Goal: Find specific page/section: Find specific page/section

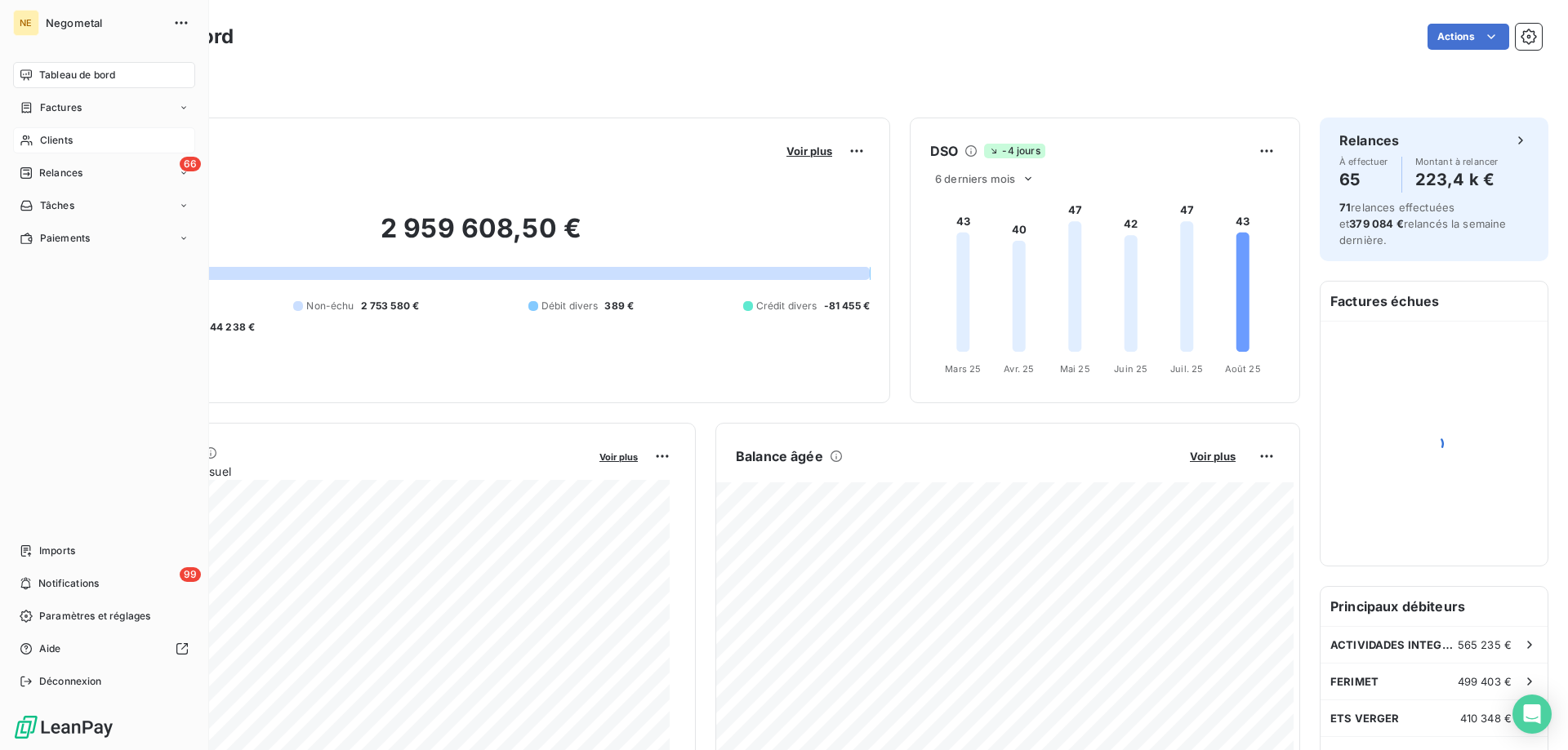
click at [39, 137] on div "Clients" at bounding box center [104, 140] width 182 height 26
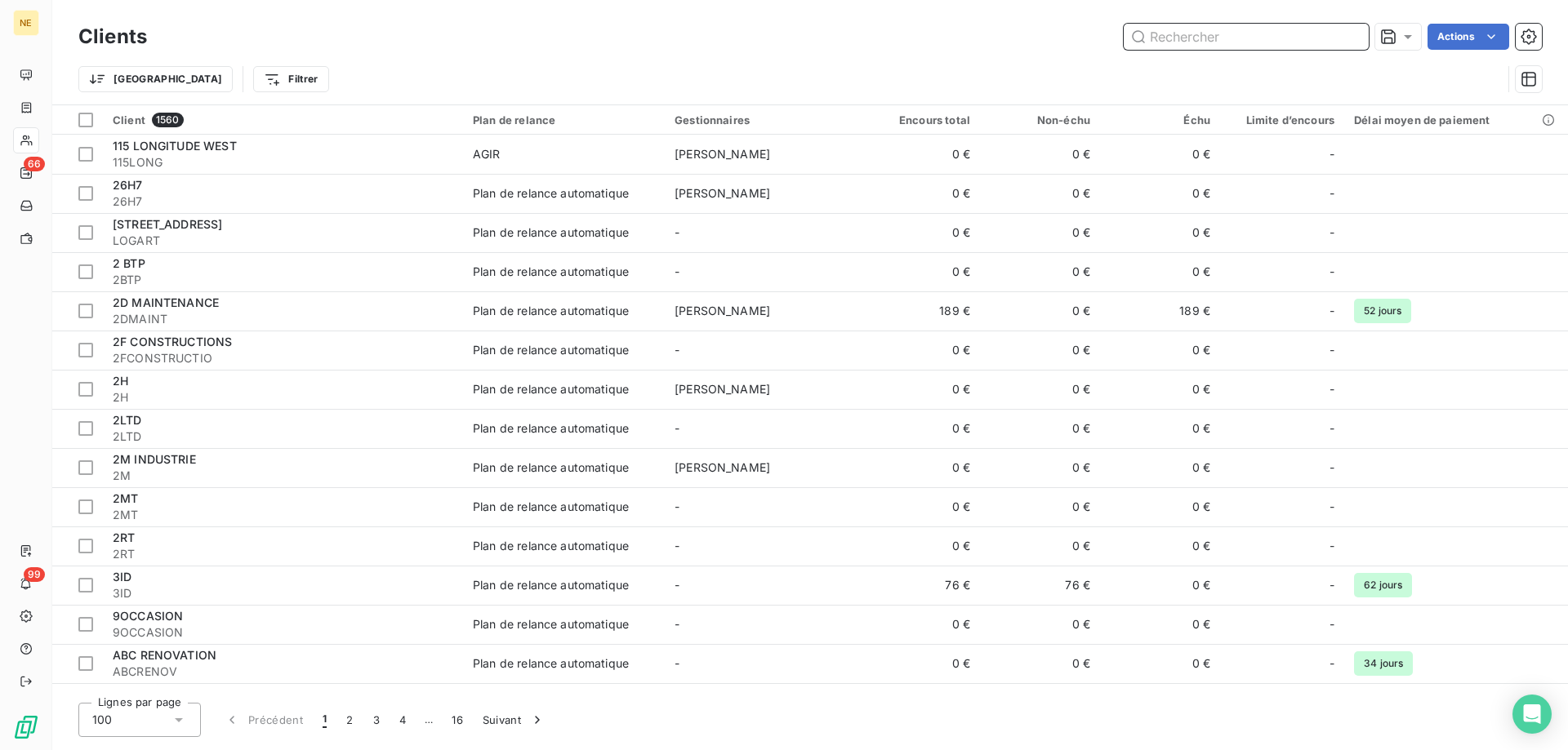
click at [1160, 49] on input "text" at bounding box center [1246, 36] width 245 height 26
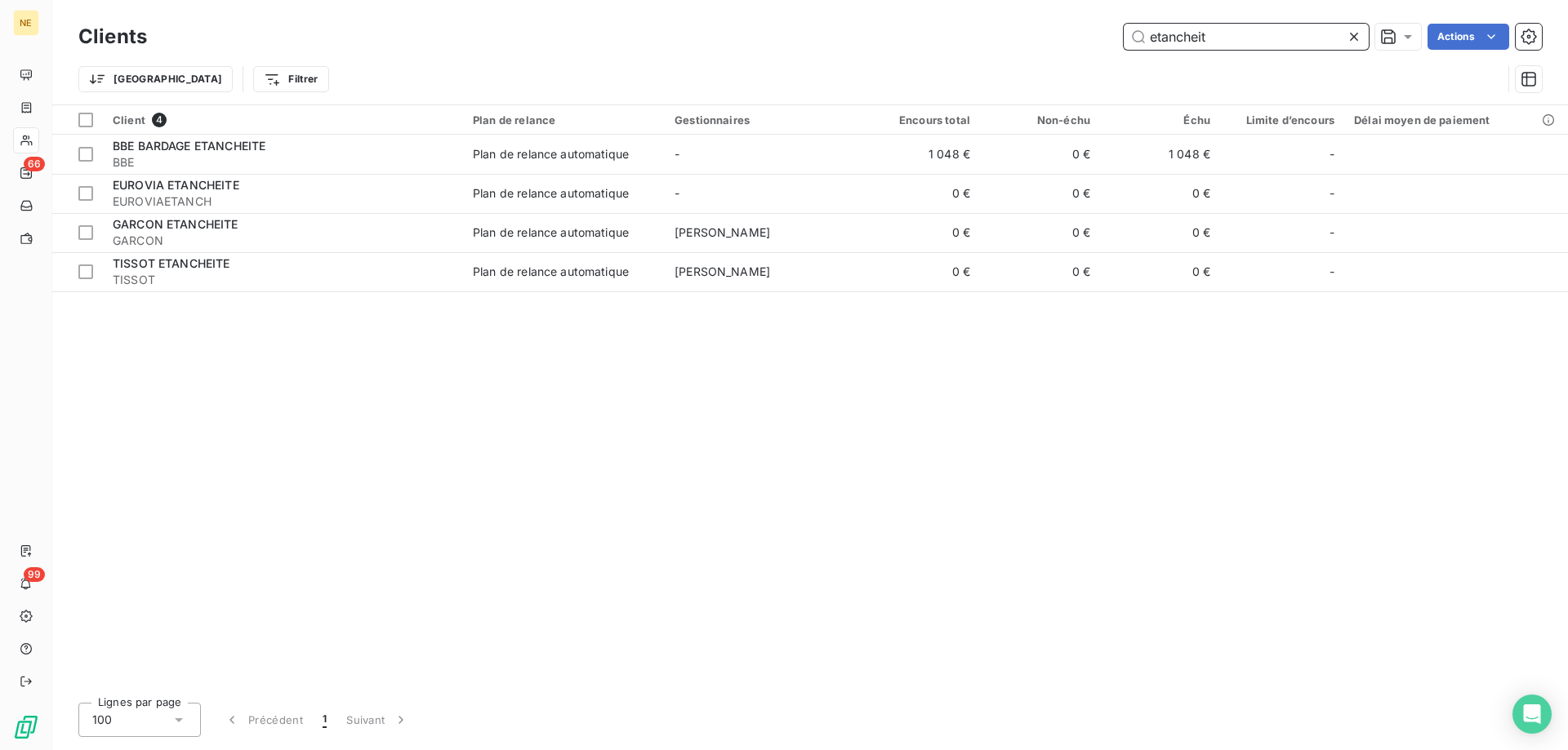
drag, startPoint x: 1220, startPoint y: 34, endPoint x: 1007, endPoint y: 34, distance: 213.0
click at [1007, 34] on div "etancheit Actions" at bounding box center [854, 36] width 1375 height 26
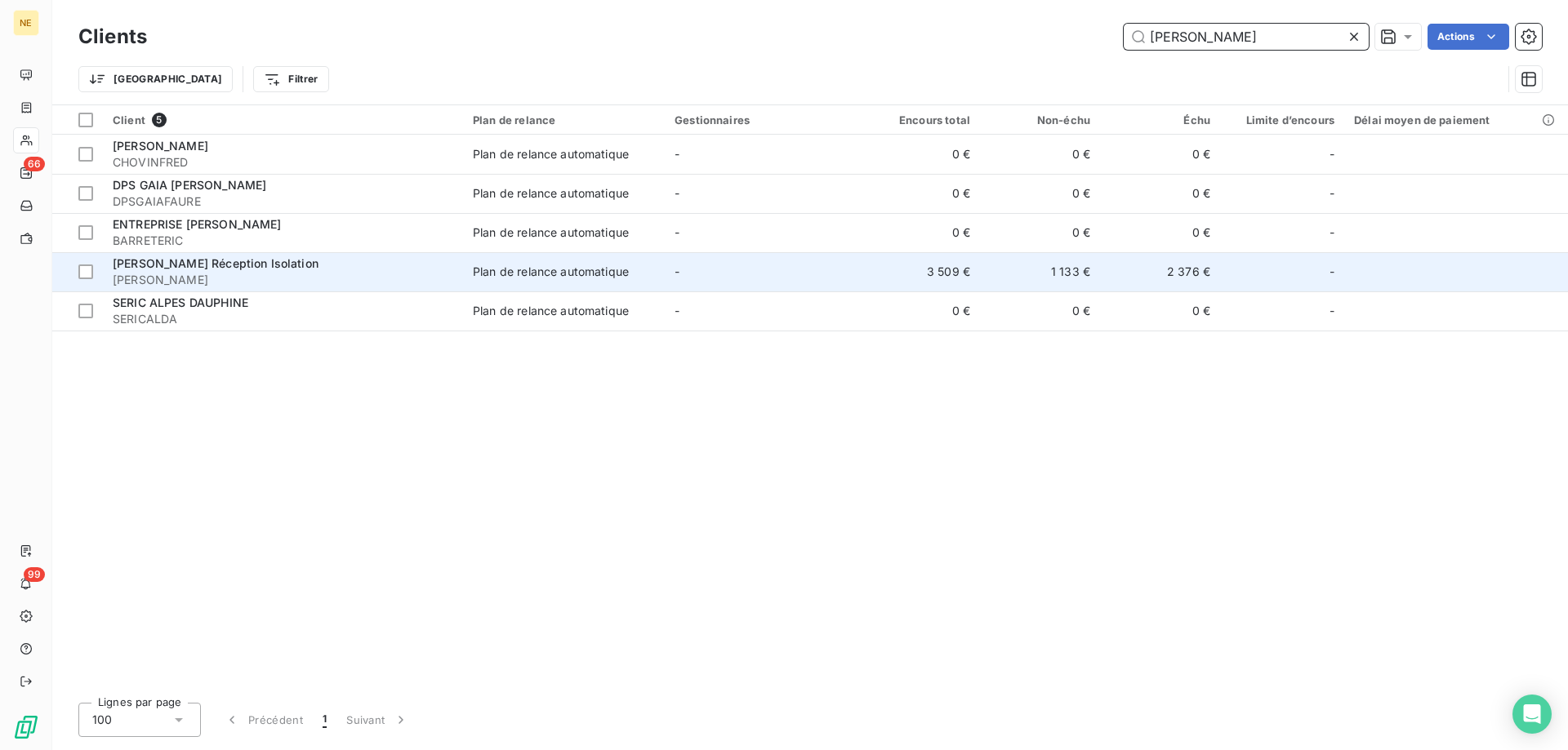
type input "[PERSON_NAME]"
click at [199, 271] on div "[PERSON_NAME] Réception Isolation" at bounding box center [283, 263] width 341 height 16
